Goal: Task Accomplishment & Management: Manage account settings

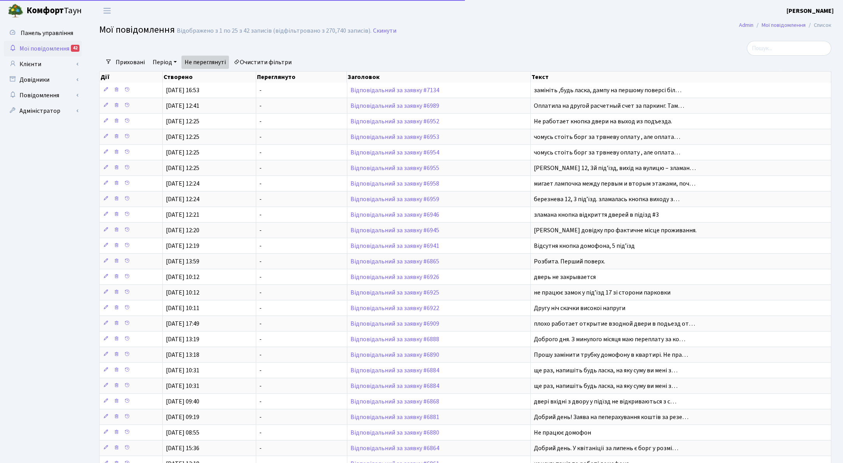
select select "25"
click at [32, 66] on link "Клієнти" at bounding box center [43, 64] width 78 height 16
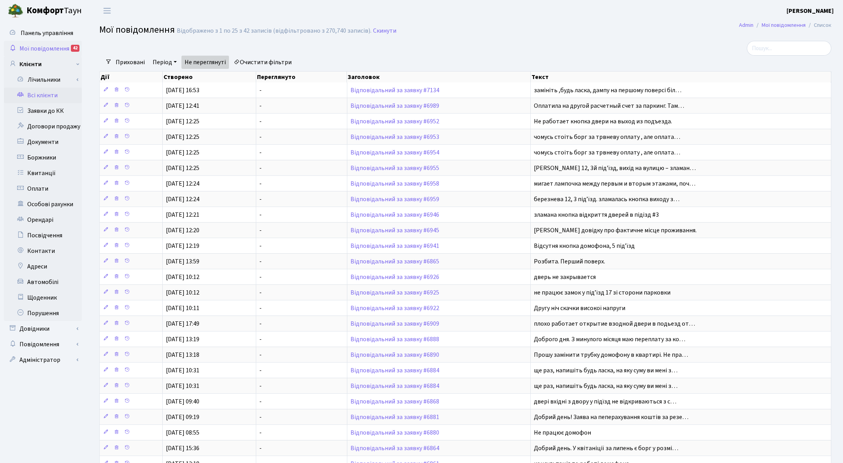
click at [42, 96] on link "Всі клієнти" at bounding box center [43, 96] width 78 height 16
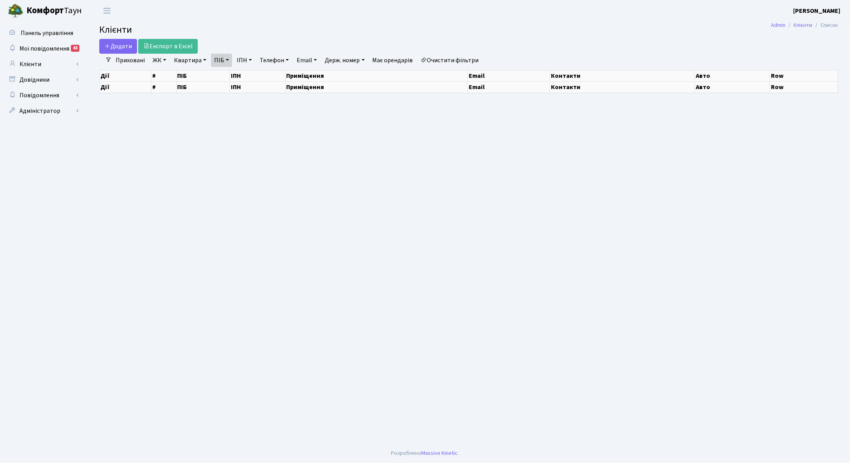
select select "25"
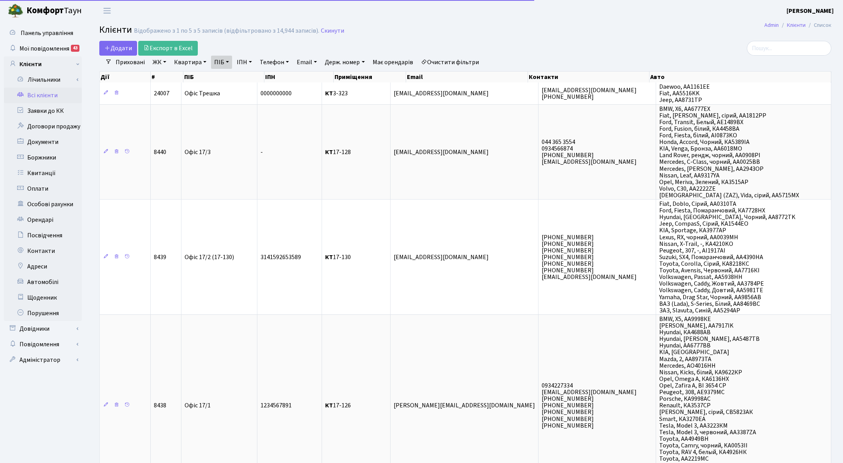
click at [228, 59] on link "ПІБ" at bounding box center [221, 62] width 21 height 13
click at [262, 76] on icon at bounding box center [265, 77] width 6 height 6
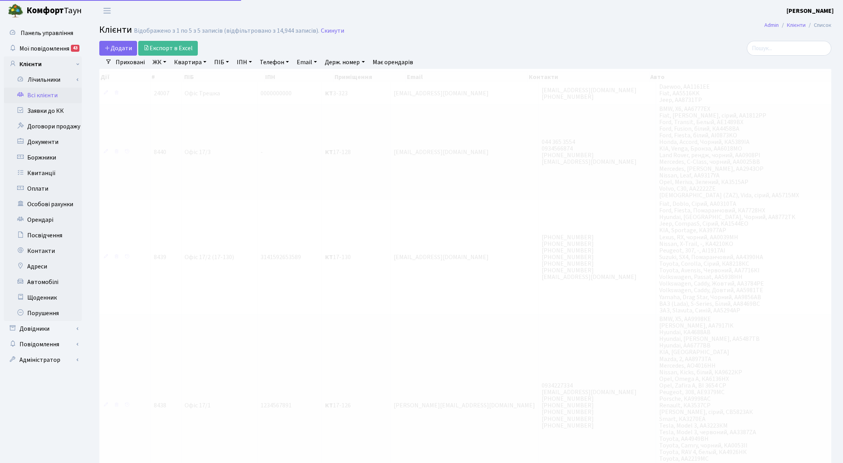
click at [196, 61] on link "Квартира" at bounding box center [190, 62] width 39 height 13
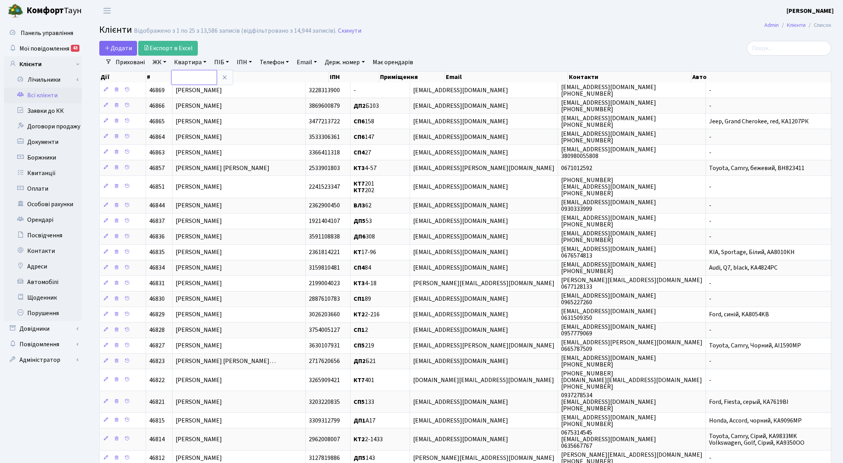
click at [194, 76] on input "text" at bounding box center [194, 77] width 46 height 15
type input "15-91"
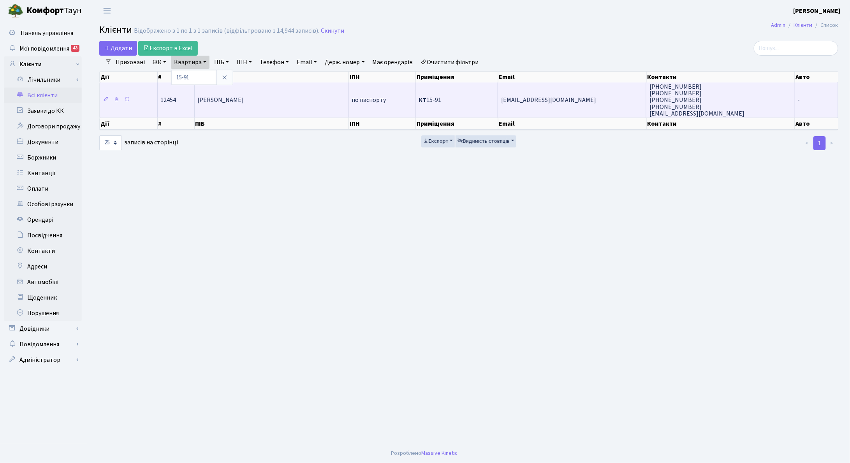
click at [244, 104] on span "Яременко Ольга Костянтинівна" at bounding box center [221, 100] width 46 height 9
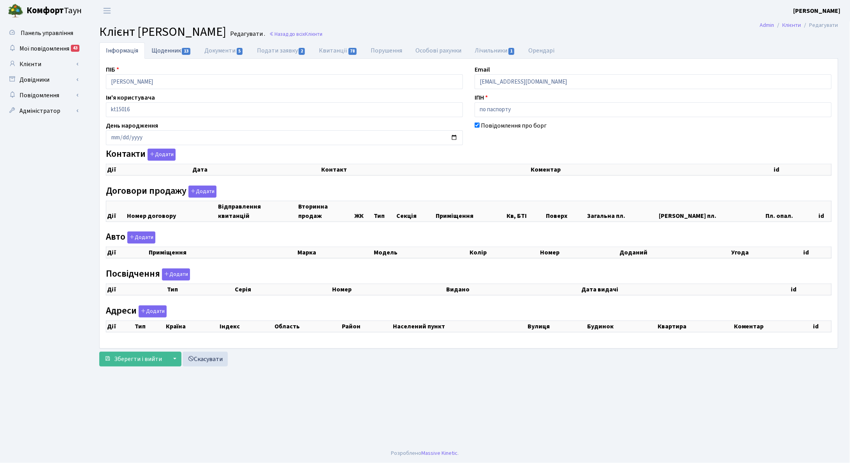
click at [163, 48] on link "Щоденник 13" at bounding box center [171, 50] width 53 height 16
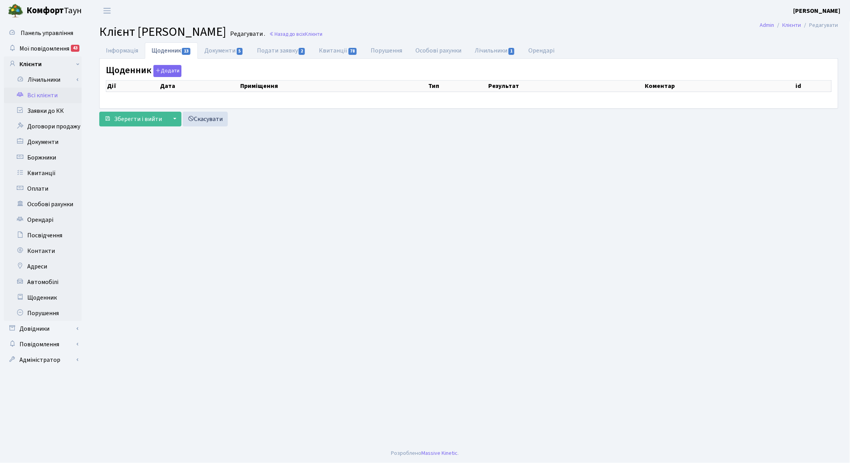
select select "25"
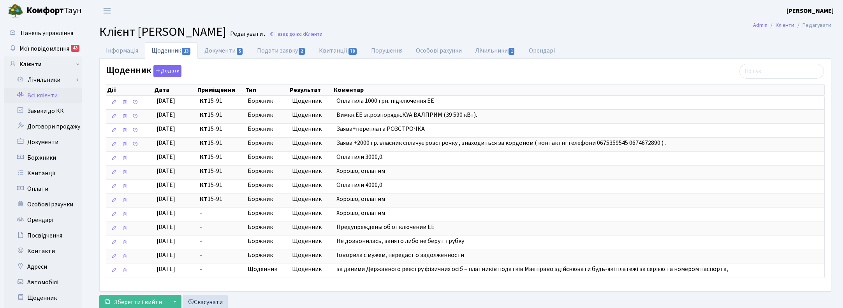
click at [812, 38] on h2 "Клієнт Яременко Ольга Костянтинівна Редагувати . Назад до всіх Клієнти" at bounding box center [465, 32] width 732 height 15
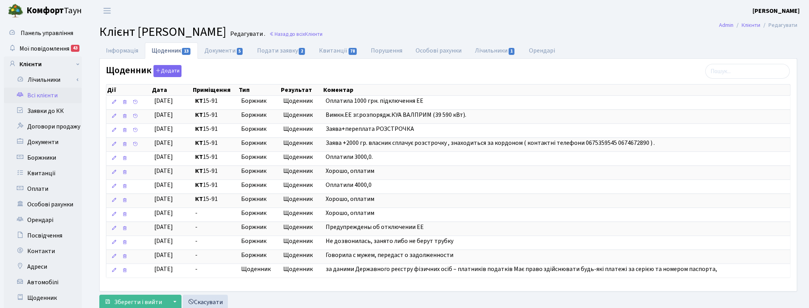
click at [508, 26] on h2 "Клієнт Яременко Ольга Костянтинівна Редагувати . Назад до всіх Клієнти" at bounding box center [448, 32] width 698 height 15
click at [696, 33] on h2 "Клієнт Яременко Ольга Костянтинівна Редагувати . Назад до всіх Клієнти" at bounding box center [448, 32] width 698 height 15
click at [40, 95] on link "Всі клієнти" at bounding box center [43, 96] width 78 height 16
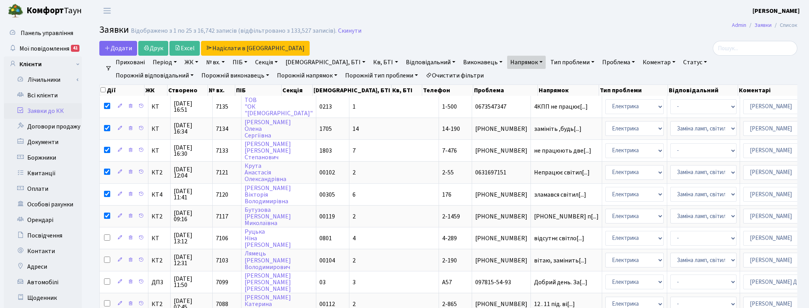
select select "25"
click at [102, 90] on input "checkbox" at bounding box center [102, 89] width 5 height 5
checkbox input "true"
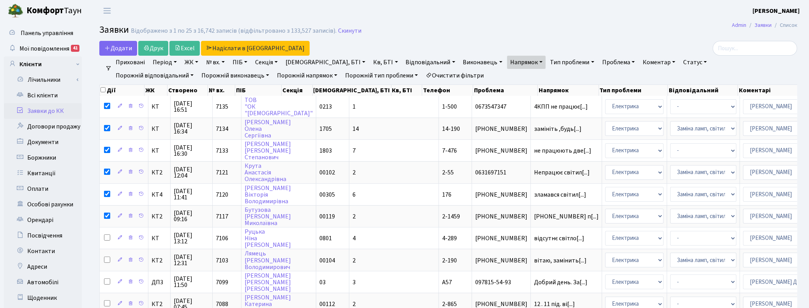
checkbox input "true"
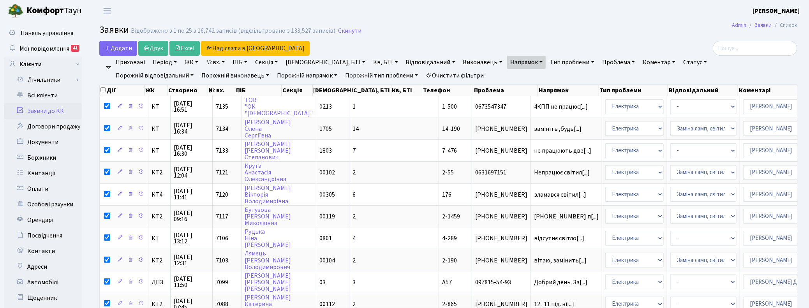
checkbox input "true"
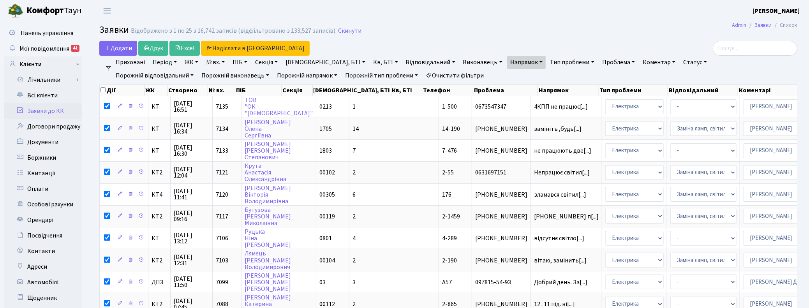
checkbox input "true"
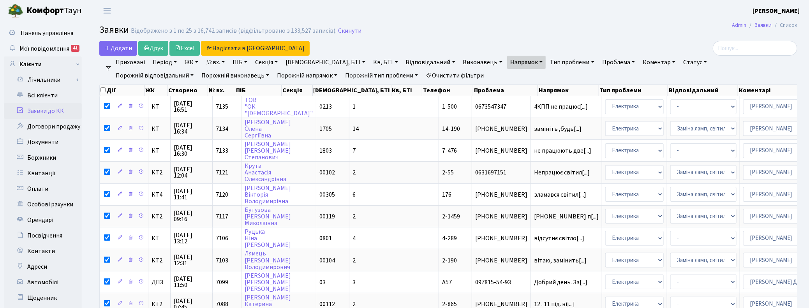
checkbox input "true"
click at [104, 92] on input "checkbox" at bounding box center [102, 89] width 5 height 5
checkbox input "false"
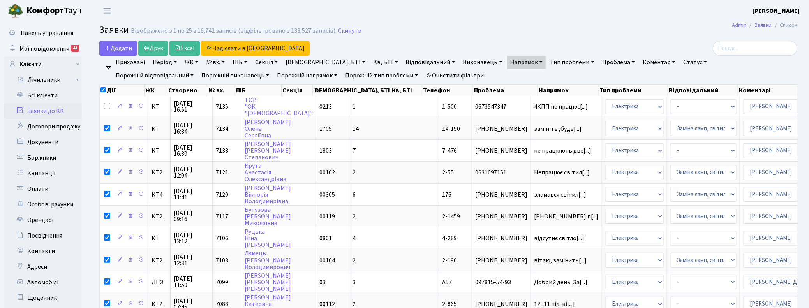
checkbox input "false"
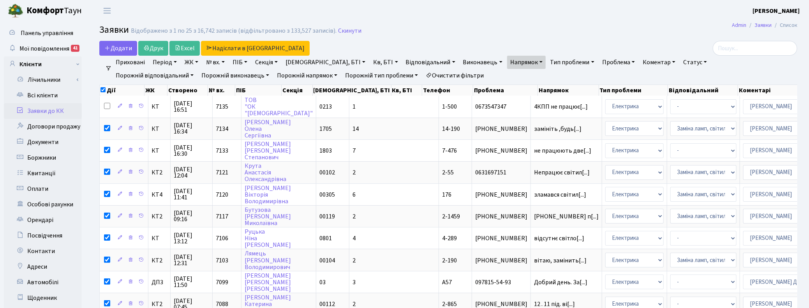
checkbox input "false"
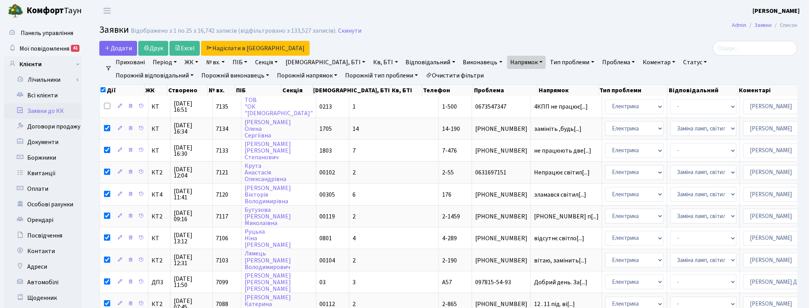
checkbox input "false"
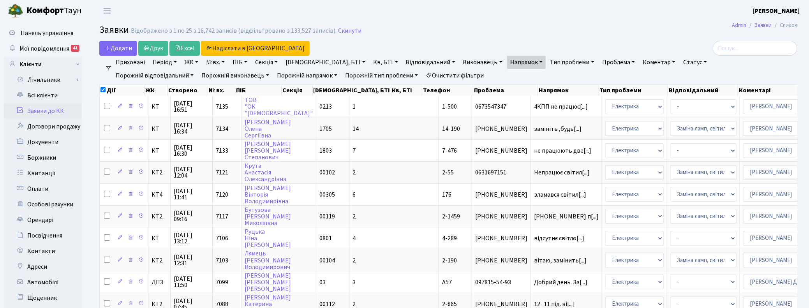
checkbox input "false"
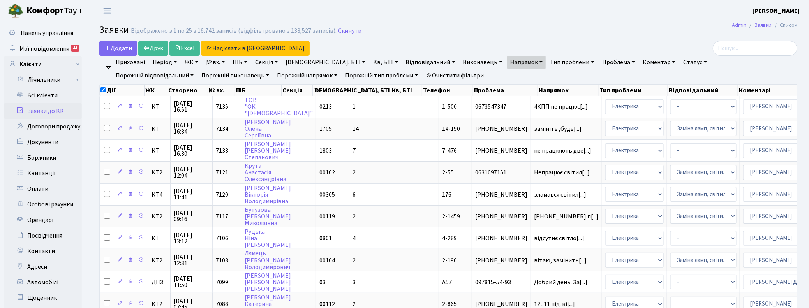
checkbox input "false"
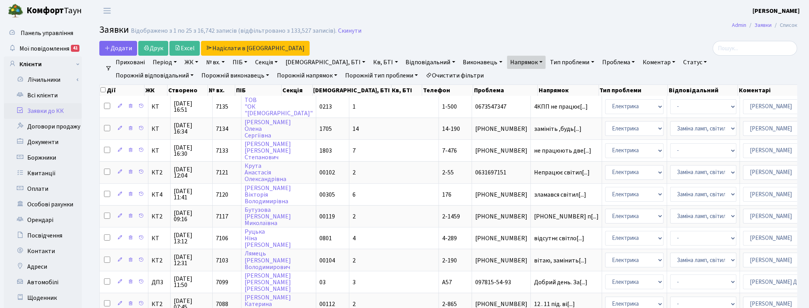
checkbox input "false"
click at [479, 20] on header "Комфорт Таун Корчун І. С. Мій обліковий запис Вийти" at bounding box center [404, 10] width 809 height 21
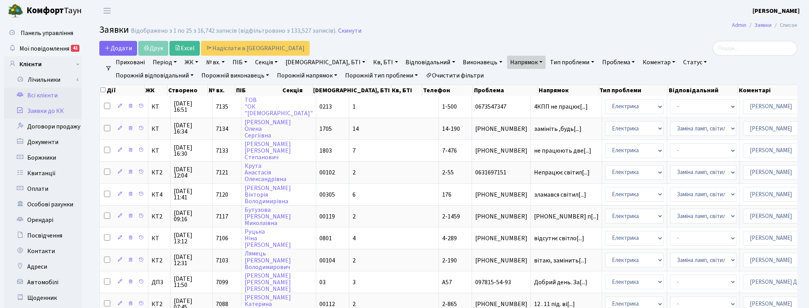
click at [46, 96] on link "Всі клієнти" at bounding box center [43, 96] width 78 height 16
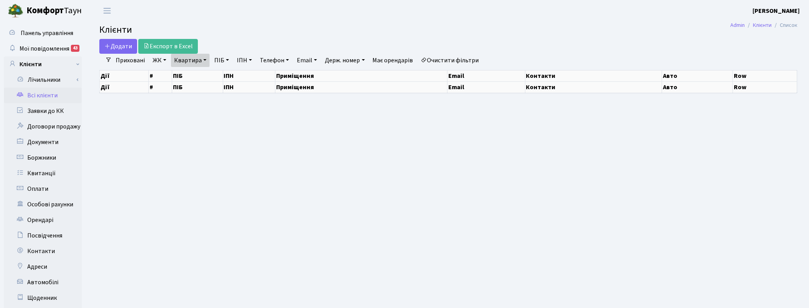
select select "25"
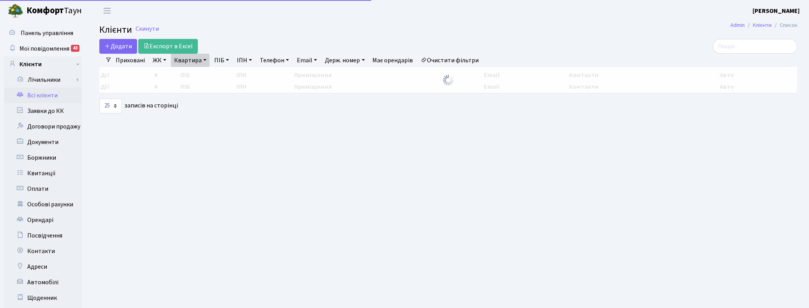
click at [204, 61] on link "Квартира" at bounding box center [190, 60] width 39 height 13
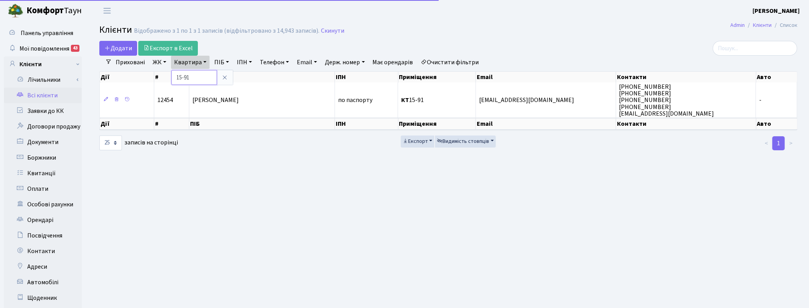
click at [200, 76] on input "15-91" at bounding box center [194, 77] width 46 height 15
type input "1"
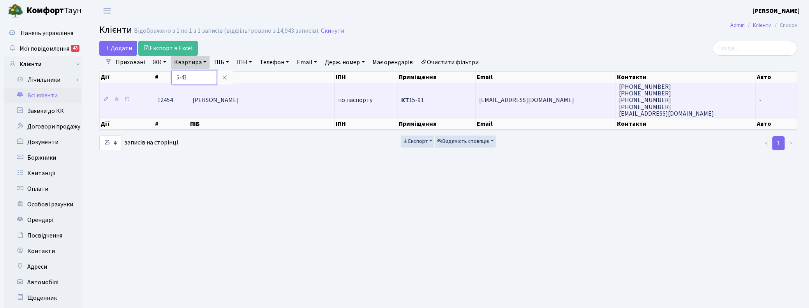
type input "5-43"
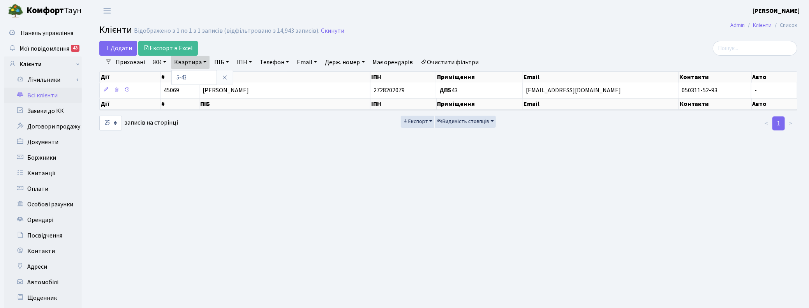
click at [162, 61] on link "ЖК" at bounding box center [160, 62] width 20 height 13
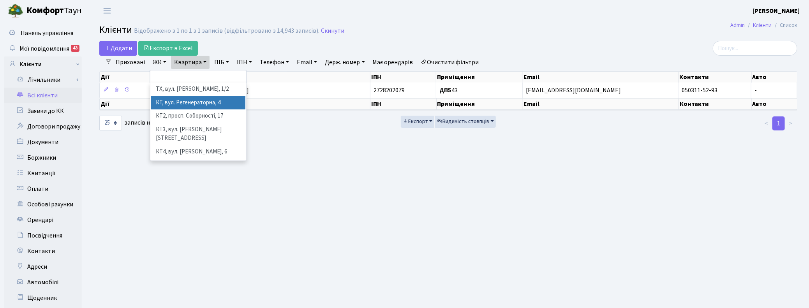
click at [167, 104] on li "КТ, вул. Регенераторна, 4" at bounding box center [198, 103] width 94 height 14
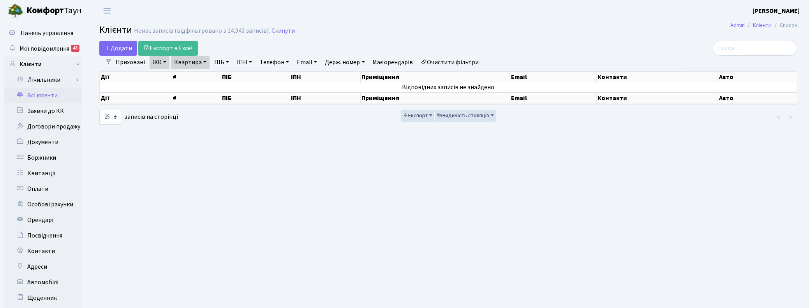
click at [201, 62] on link "Квартира" at bounding box center [190, 62] width 39 height 13
click at [197, 77] on input "5-43" at bounding box center [194, 77] width 46 height 15
drag, startPoint x: 197, startPoint y: 77, endPoint x: 162, endPoint y: 76, distance: 34.3
click at [162, 76] on div "Додати Експорт в Excel Фільтри Приховані ЖК ТХ, вул. Ділова, 1/2 КТ, вул. Реген…" at bounding box center [448, 83] width 710 height 85
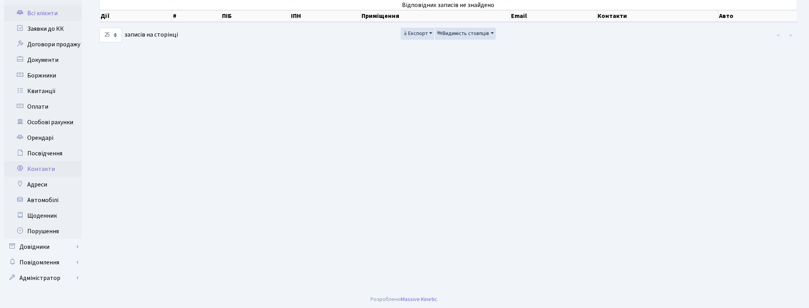
scroll to position [83, 0]
click at [34, 247] on link "Довідники" at bounding box center [43, 247] width 78 height 16
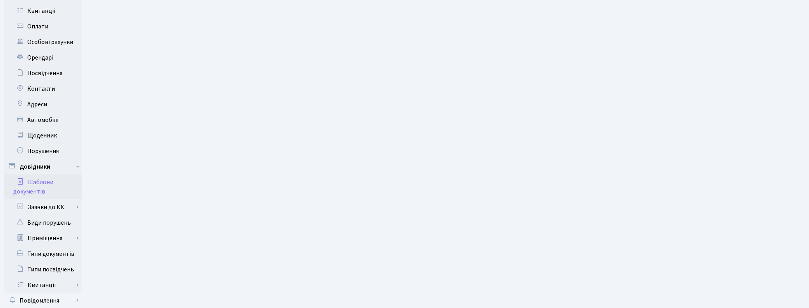
scroll to position [201, 0]
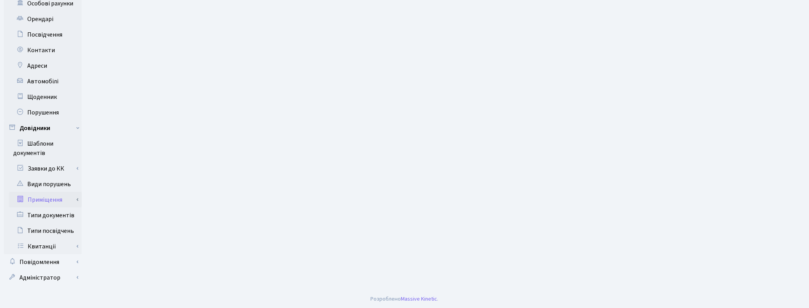
click at [52, 199] on link "Приміщення" at bounding box center [45, 200] width 73 height 16
click at [46, 217] on link "Всі приміщення" at bounding box center [45, 216] width 73 height 16
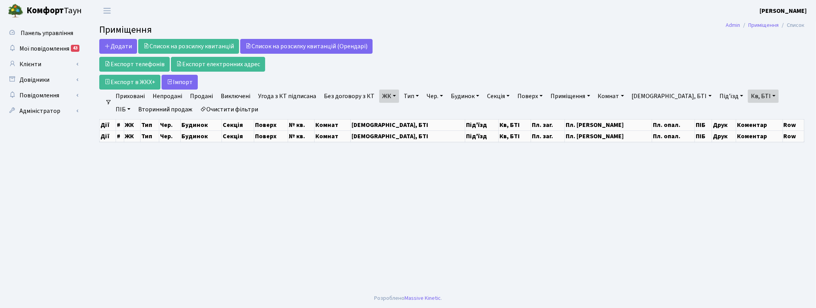
select select "25"
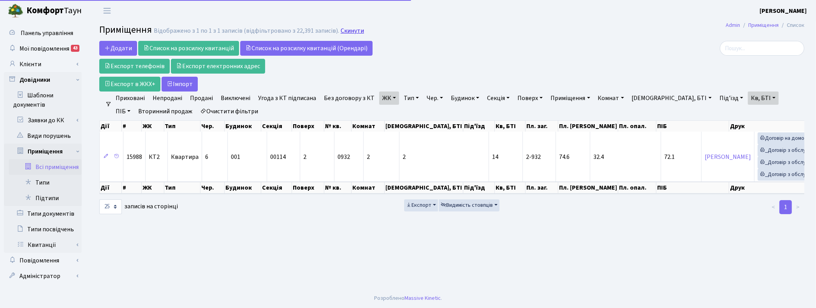
click at [351, 27] on link "Скинути" at bounding box center [352, 30] width 23 height 7
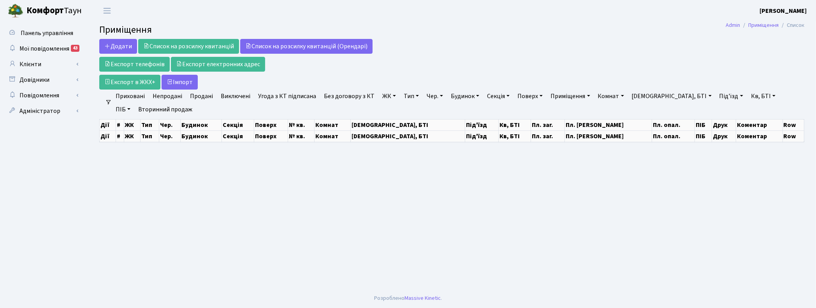
select select "25"
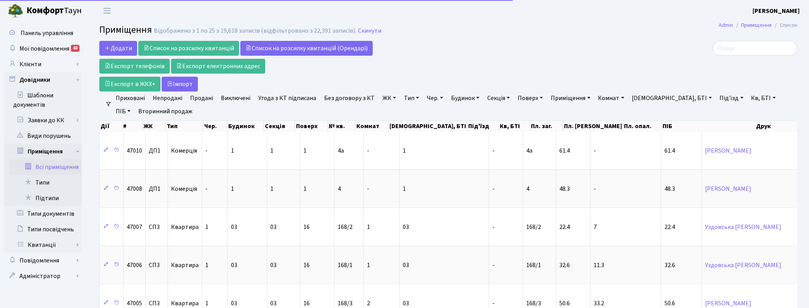
click at [379, 102] on link "ЖК" at bounding box center [389, 98] width 20 height 13
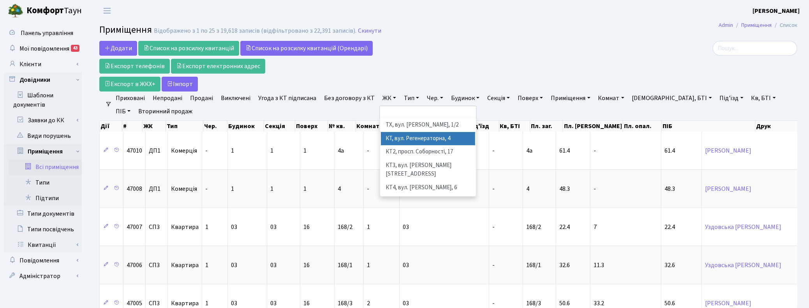
click at [390, 141] on li "КТ, вул. Регенераторна, 4" at bounding box center [428, 139] width 94 height 14
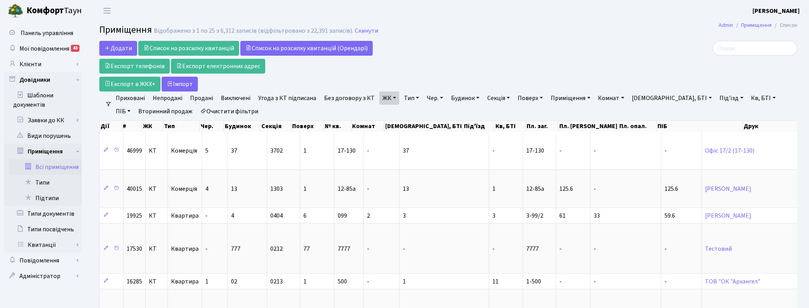
click at [645, 98] on link "Буд., БТІ" at bounding box center [672, 98] width 86 height 13
click at [645, 112] on input "text" at bounding box center [663, 113] width 69 height 15
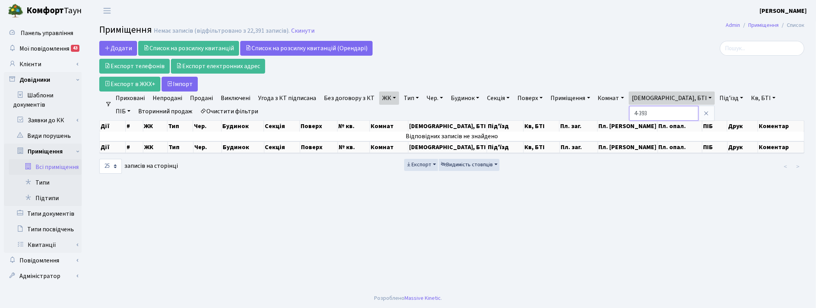
type input "4-393"
click at [698, 118] on link at bounding box center [706, 113] width 16 height 15
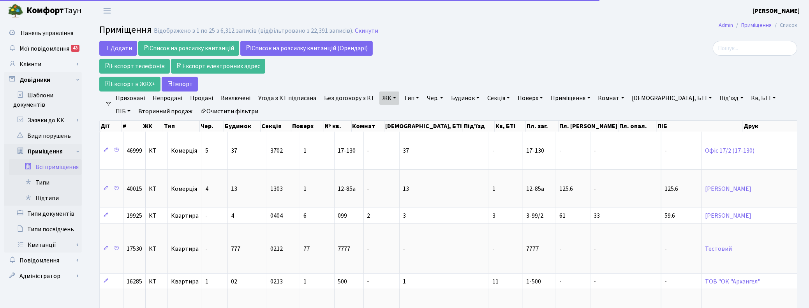
click at [748, 99] on link "Кв, БТІ" at bounding box center [763, 98] width 31 height 13
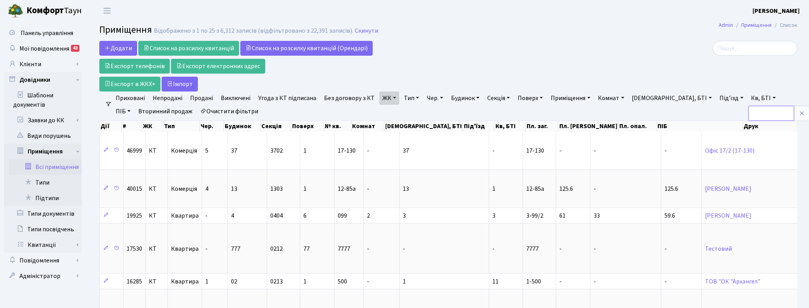
click at [749, 113] on input "text" at bounding box center [772, 113] width 46 height 15
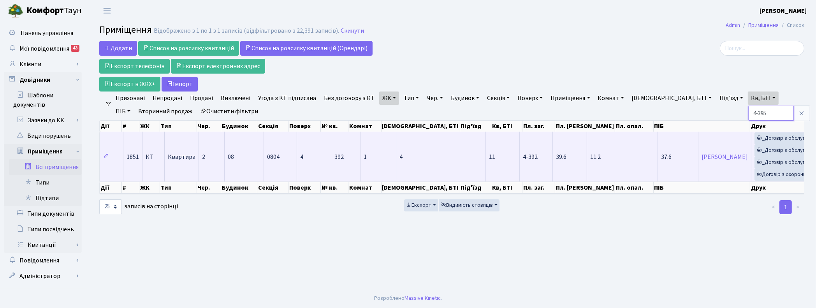
type input "4-395"
click at [281, 173] on td "0804" at bounding box center [280, 157] width 33 height 50
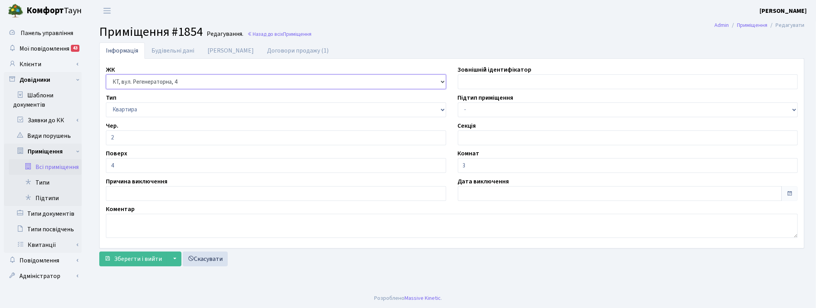
click at [151, 82] on select "- КТ, вул. Регенераторна, [GEOGRAPHIC_DATA], вул. [PERSON_NAME], [GEOGRAPHIC_DA…" at bounding box center [276, 81] width 340 height 15
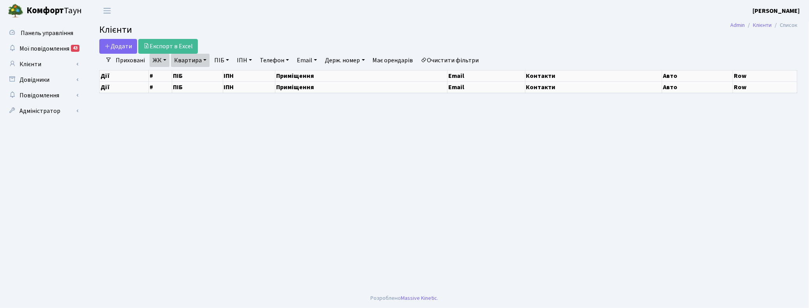
select select "25"
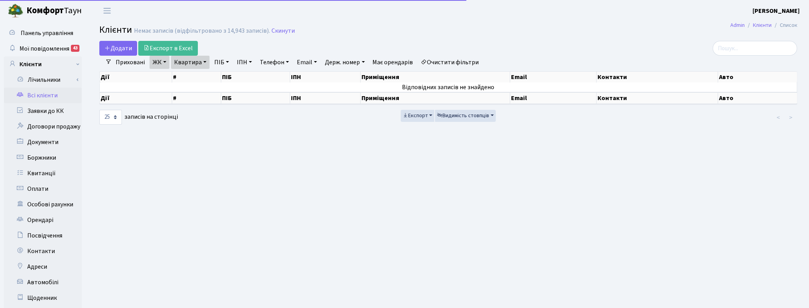
drag, startPoint x: 204, startPoint y: 60, endPoint x: 199, endPoint y: 73, distance: 13.5
click at [204, 60] on link "Квартира" at bounding box center [190, 62] width 39 height 13
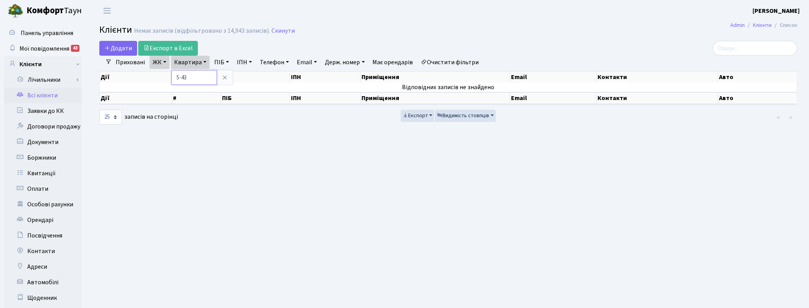
click at [193, 78] on input "5-43" at bounding box center [194, 77] width 46 height 15
type input "5"
type input "4-395"
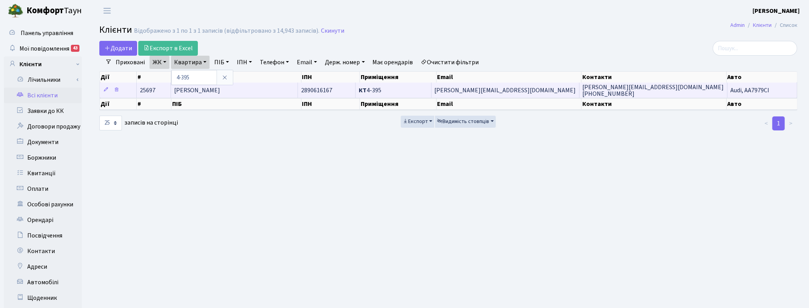
click at [220, 95] on span "Морозова Олена Григорівна" at bounding box center [197, 90] width 46 height 9
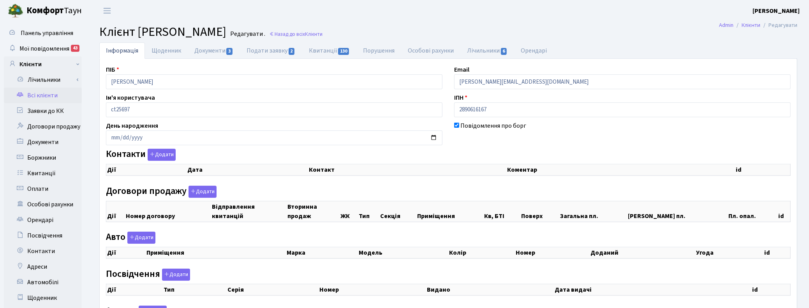
checkbox input "true"
select select "25"
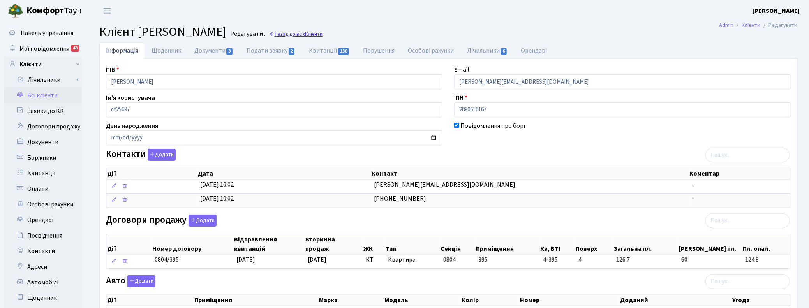
click at [322, 34] on link "Назад до всіх Клієнти" at bounding box center [295, 33] width 53 height 7
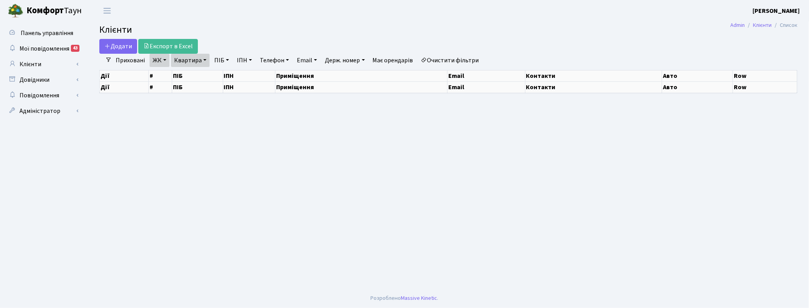
select select "25"
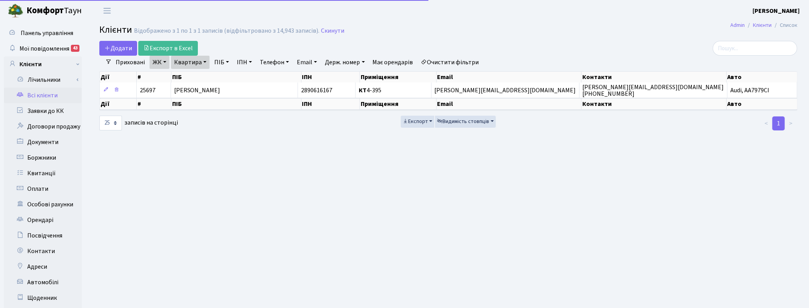
click at [205, 60] on link "Квартира" at bounding box center [190, 62] width 39 height 13
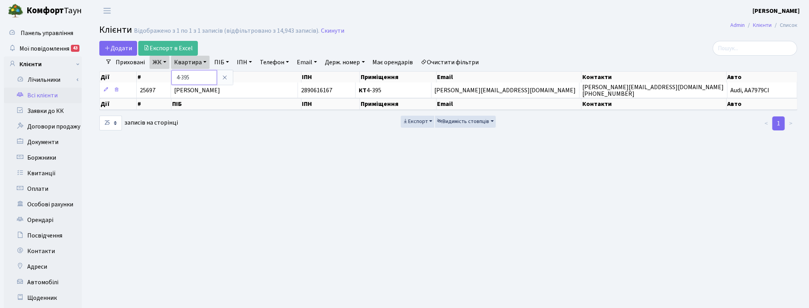
click at [201, 78] on input "4-395" at bounding box center [194, 77] width 46 height 15
type input "4-405"
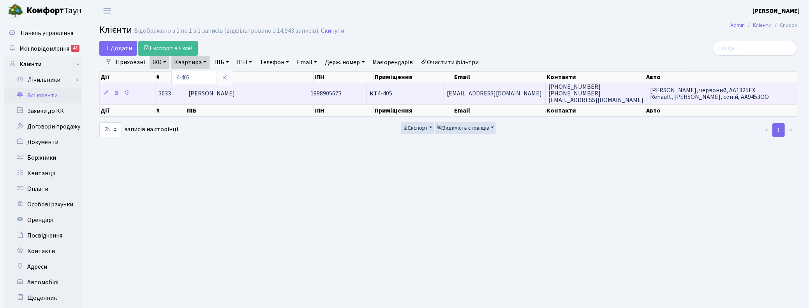
click at [235, 90] on span "[PERSON_NAME]" at bounding box center [212, 93] width 46 height 9
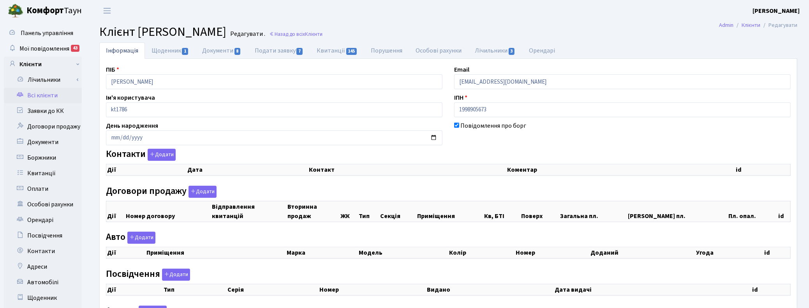
checkbox input "true"
select select "25"
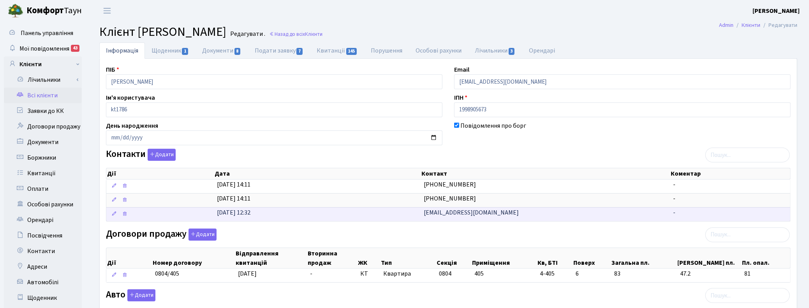
click at [435, 217] on span "[EMAIL_ADDRESS][DOMAIN_NAME]" at bounding box center [471, 212] width 95 height 9
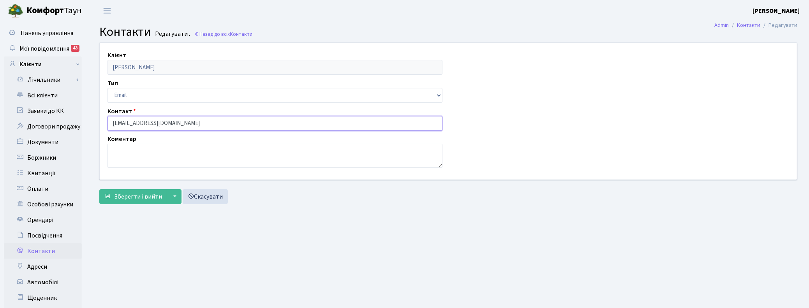
drag, startPoint x: 175, startPoint y: 121, endPoint x: 97, endPoint y: 116, distance: 78.8
click at [97, 116] on div "Клієнт [PERSON_NAME] Тип Email Телефон Контакт [EMAIL_ADDRESS][DOMAIN_NAME] Ком…" at bounding box center [448, 111] width 709 height 136
